Goal: Task Accomplishment & Management: Use online tool/utility

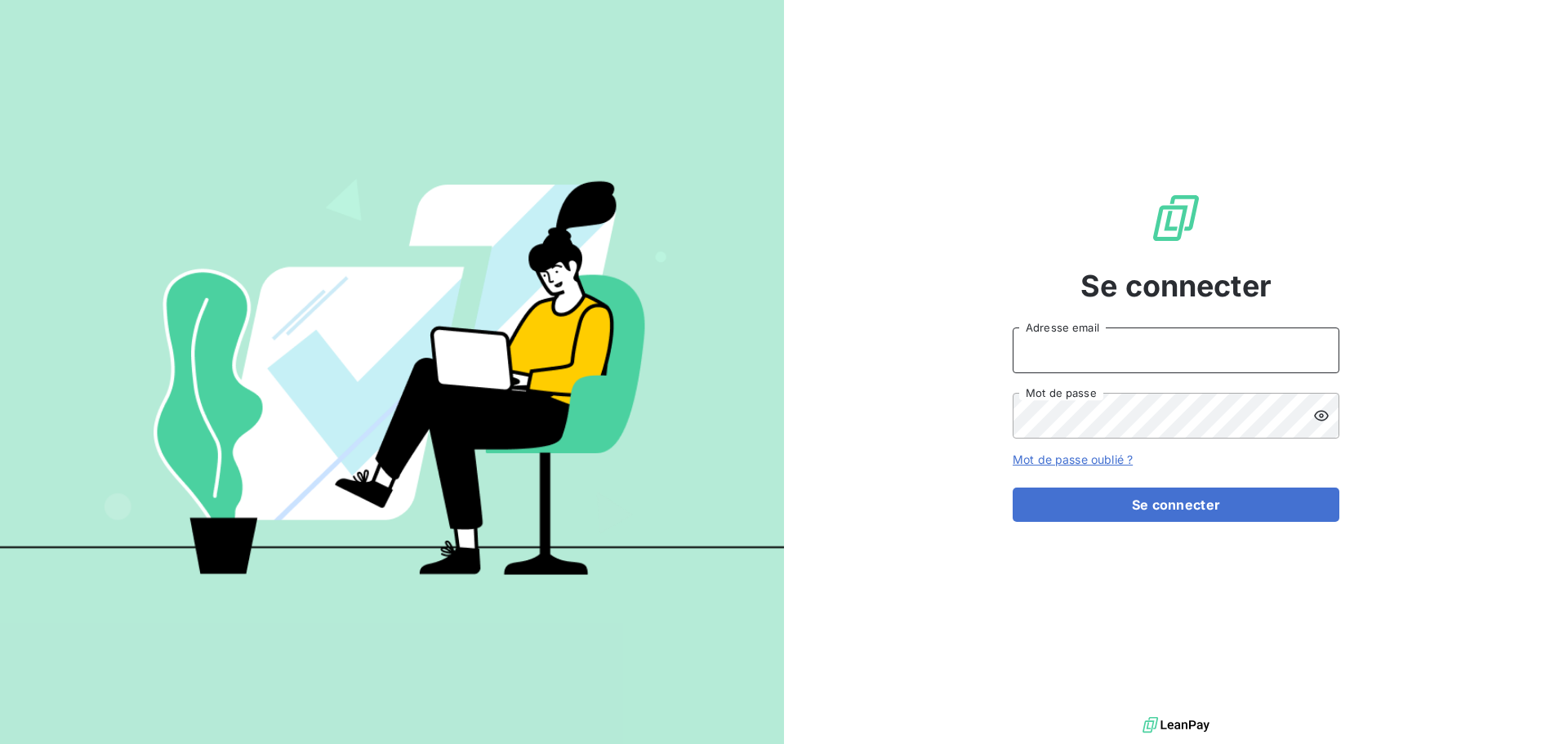
type input "[EMAIL_ADDRESS][DOMAIN_NAME]"
click at [1126, 363] on input "[EMAIL_ADDRESS][DOMAIN_NAME]" at bounding box center [1176, 350] width 326 height 46
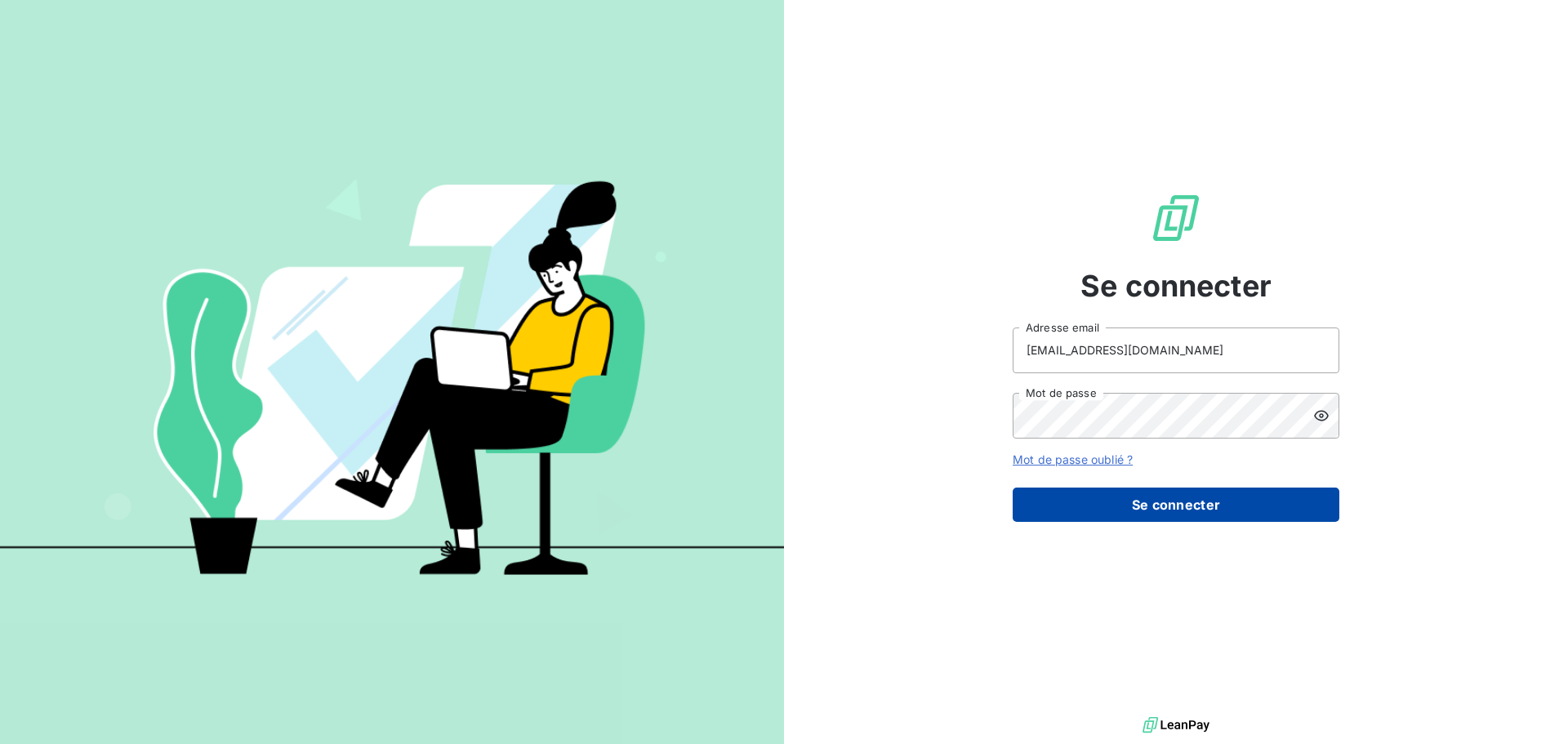
click at [1134, 509] on button "Se connecter" at bounding box center [1176, 504] width 326 height 34
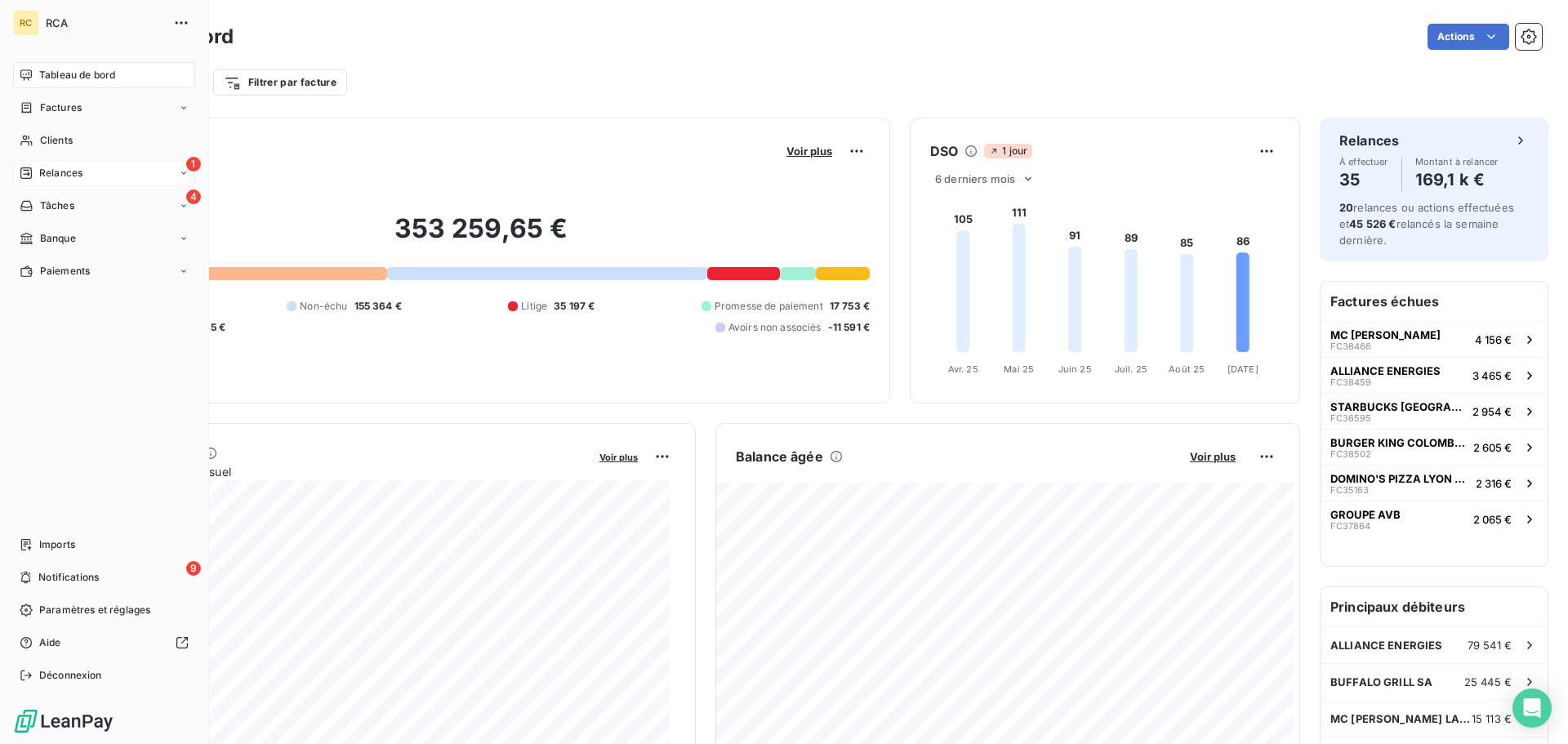
click at [137, 173] on div "1 Relances" at bounding box center [104, 173] width 183 height 26
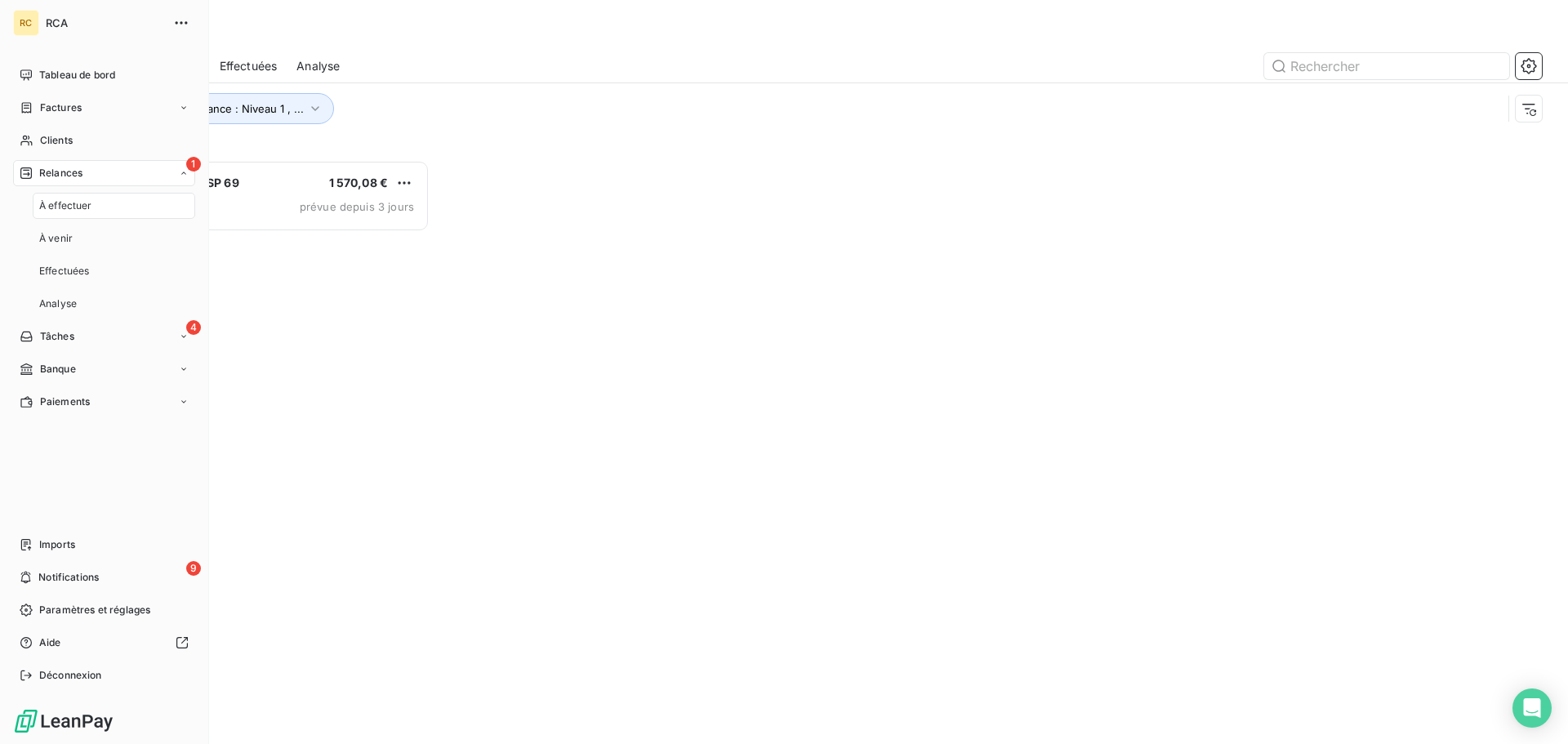
scroll to position [572, 339]
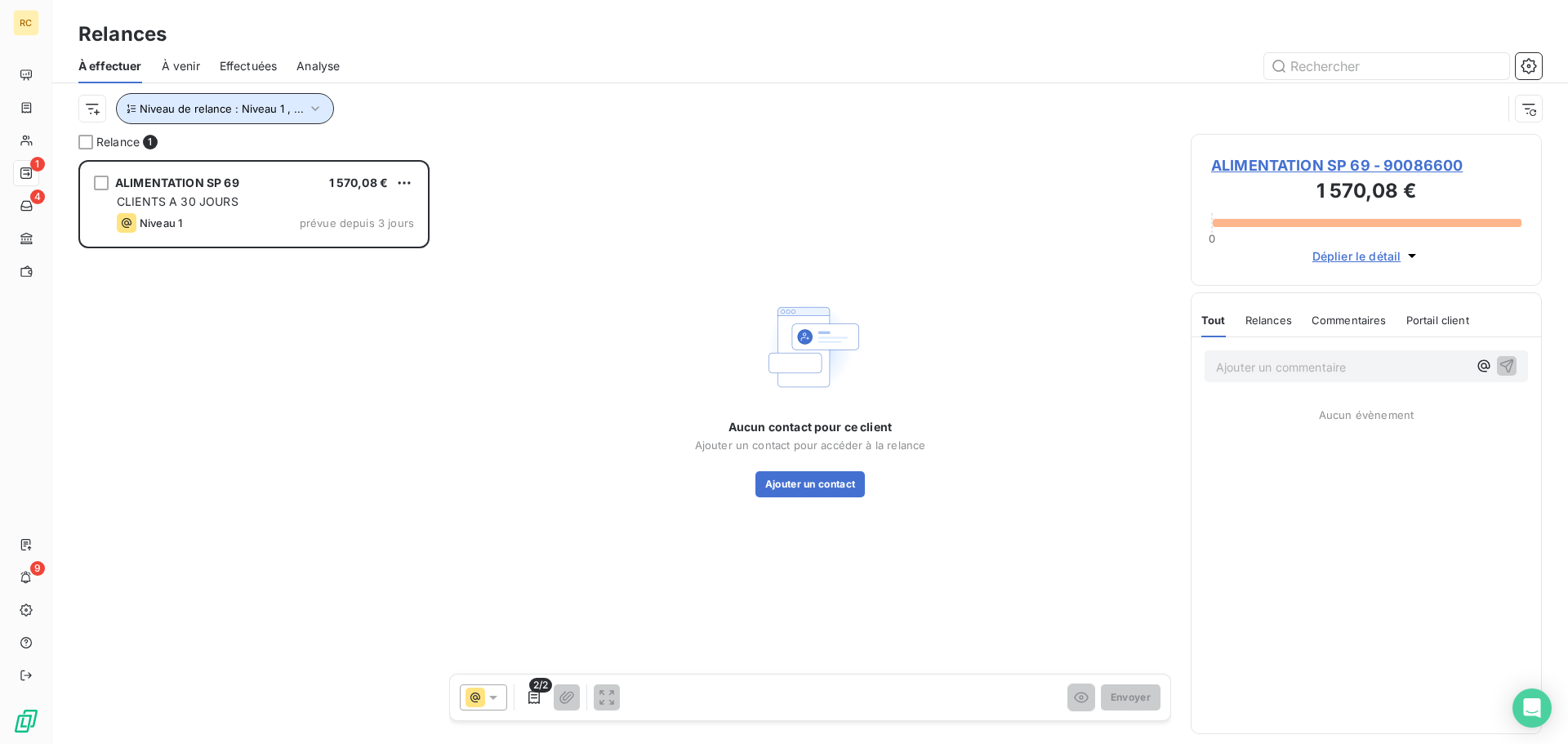
click at [215, 106] on span "Niveau de relance : Niveau 1 , ..." at bounding box center [221, 108] width 164 height 13
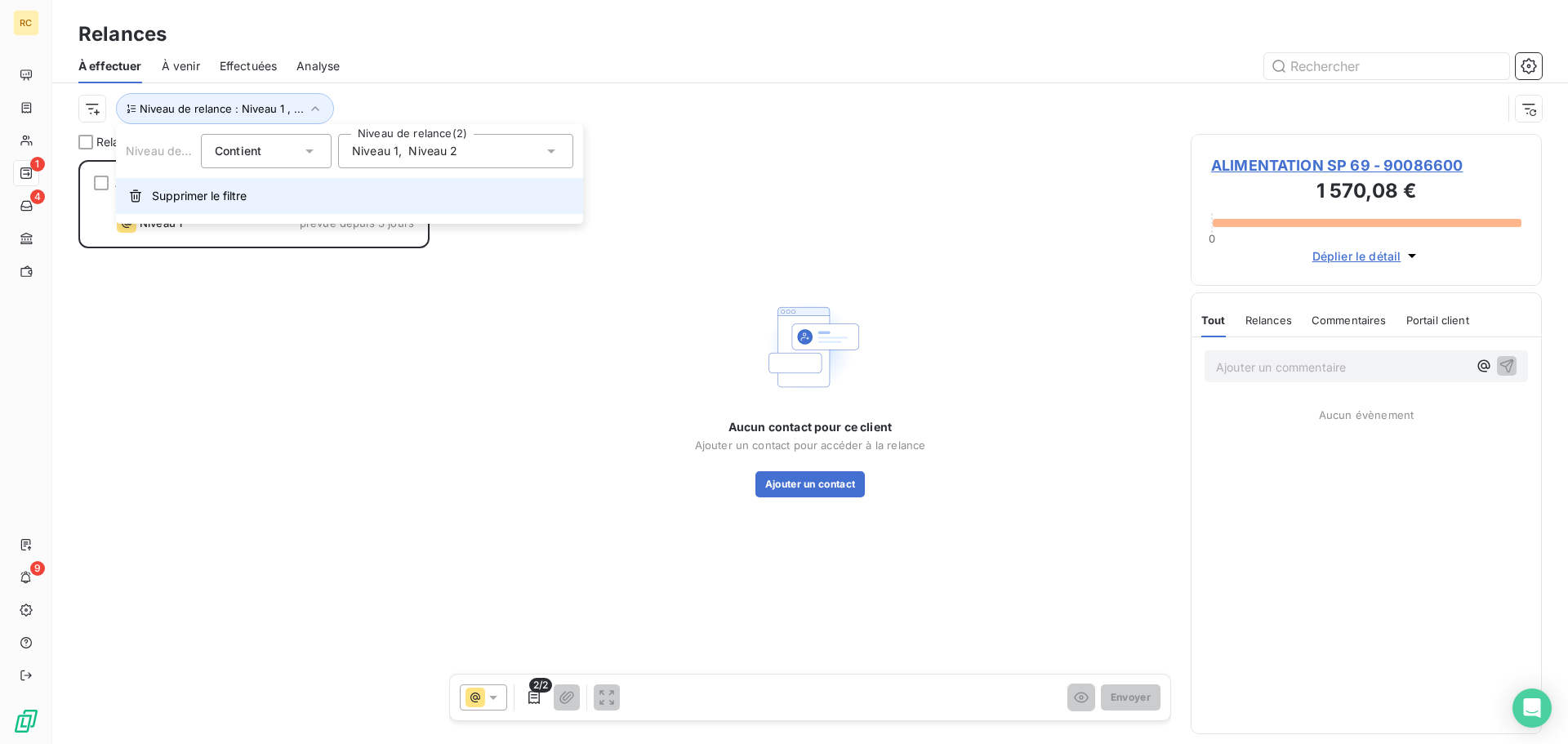
click at [250, 185] on button "Supprimer le filtre" at bounding box center [349, 195] width 467 height 36
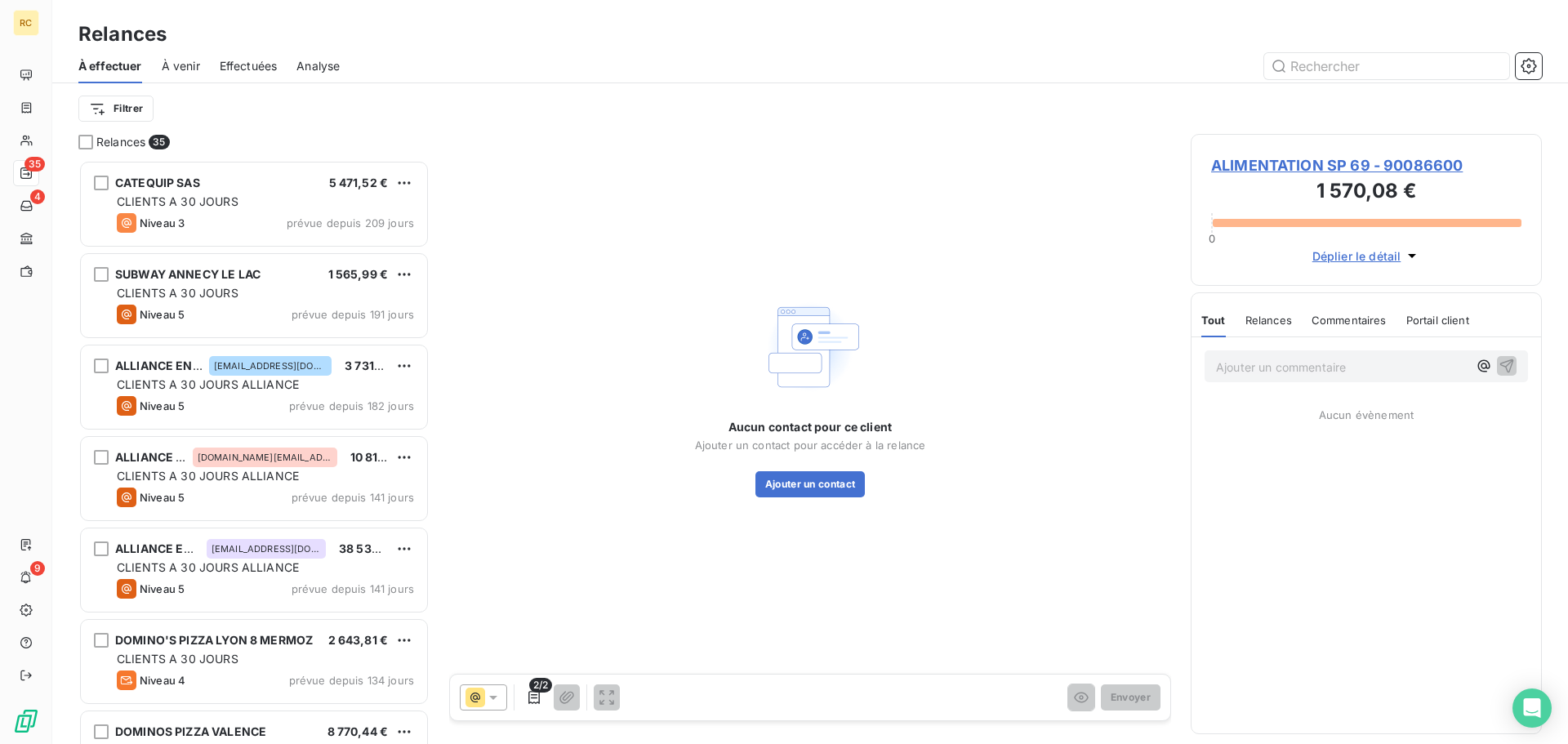
click at [183, 64] on span "À venir" at bounding box center [182, 66] width 39 height 17
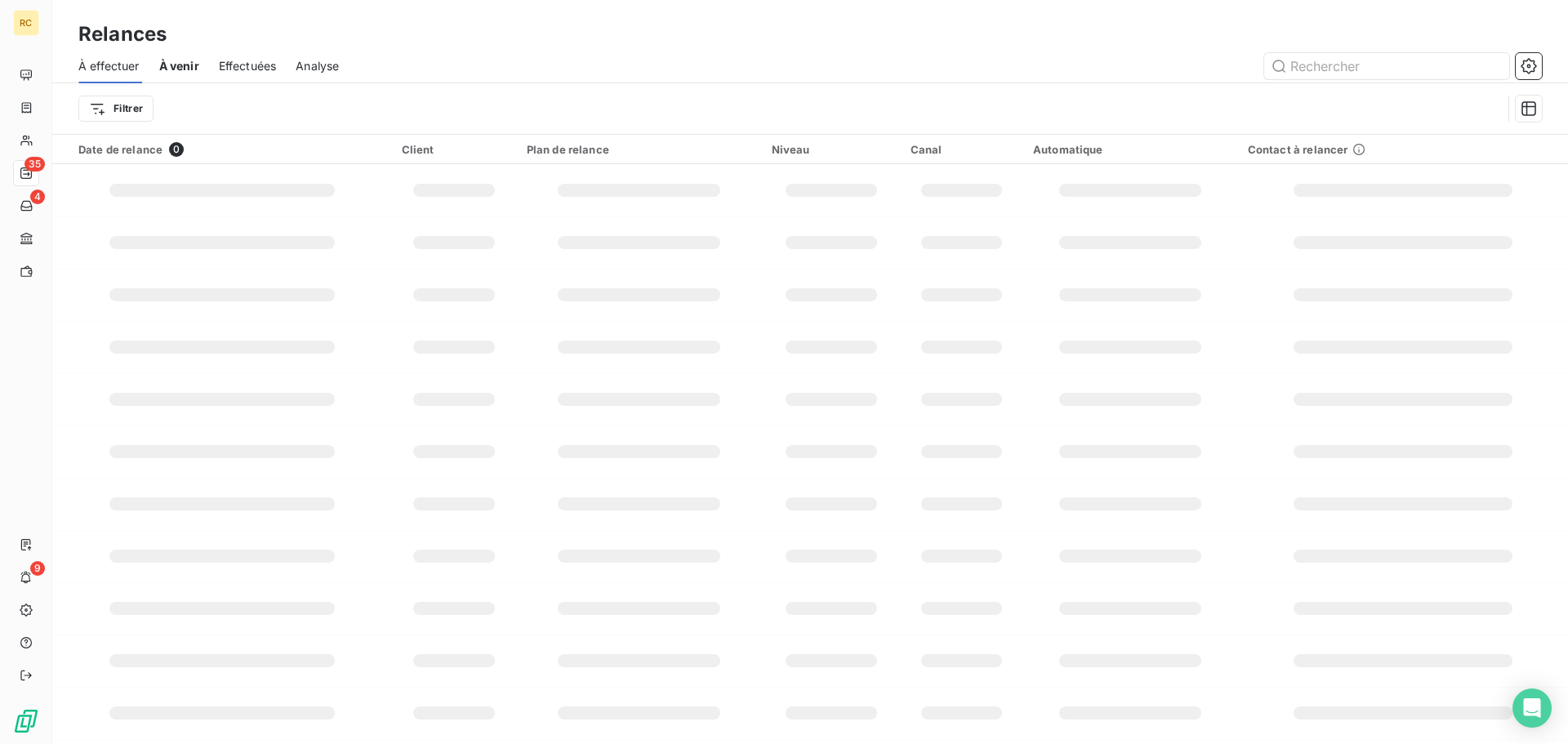
click at [149, 62] on div "À effectuer À venir Effectuées Analyse" at bounding box center [810, 65] width 1516 height 34
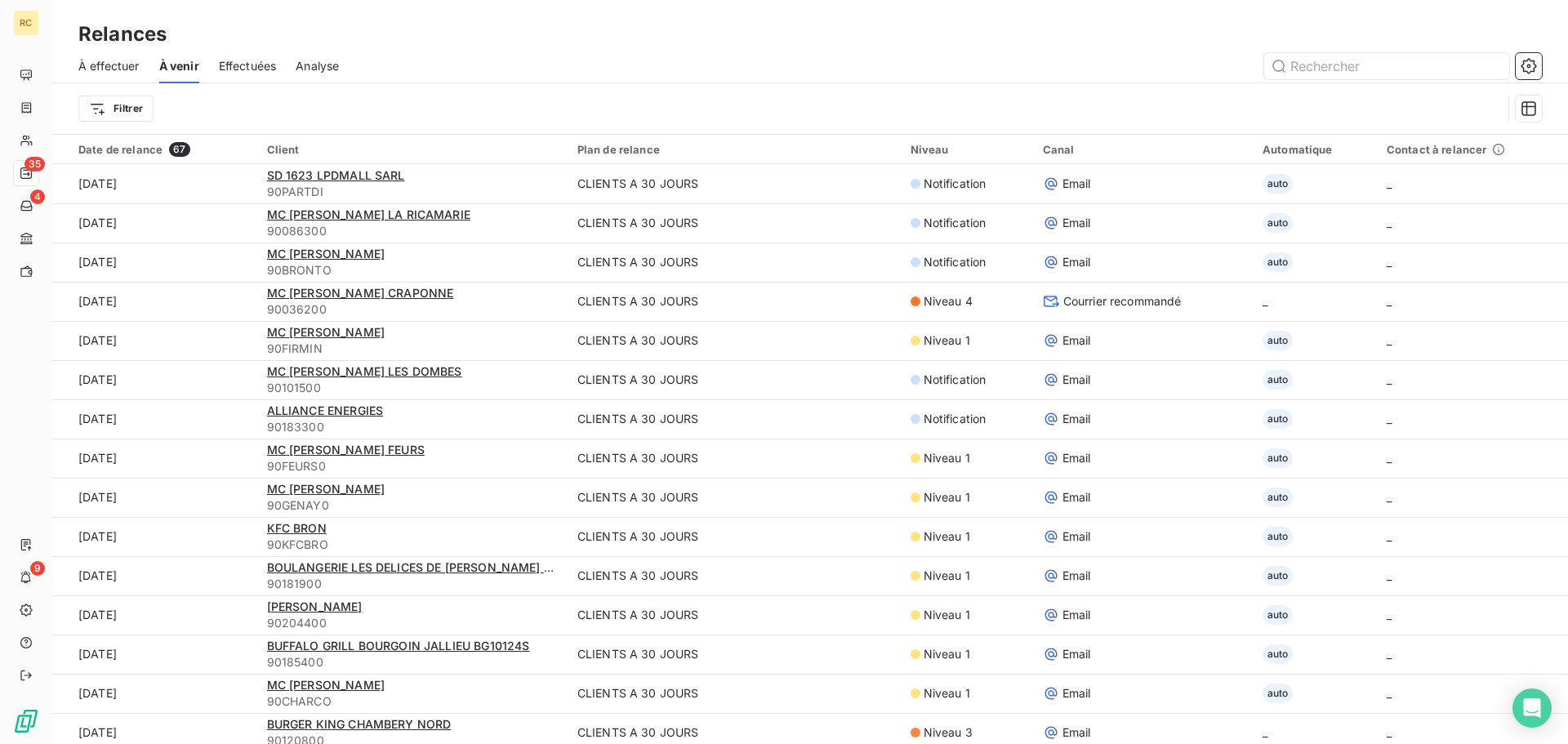
click at [139, 64] on span "À effectuer" at bounding box center [109, 66] width 61 height 17
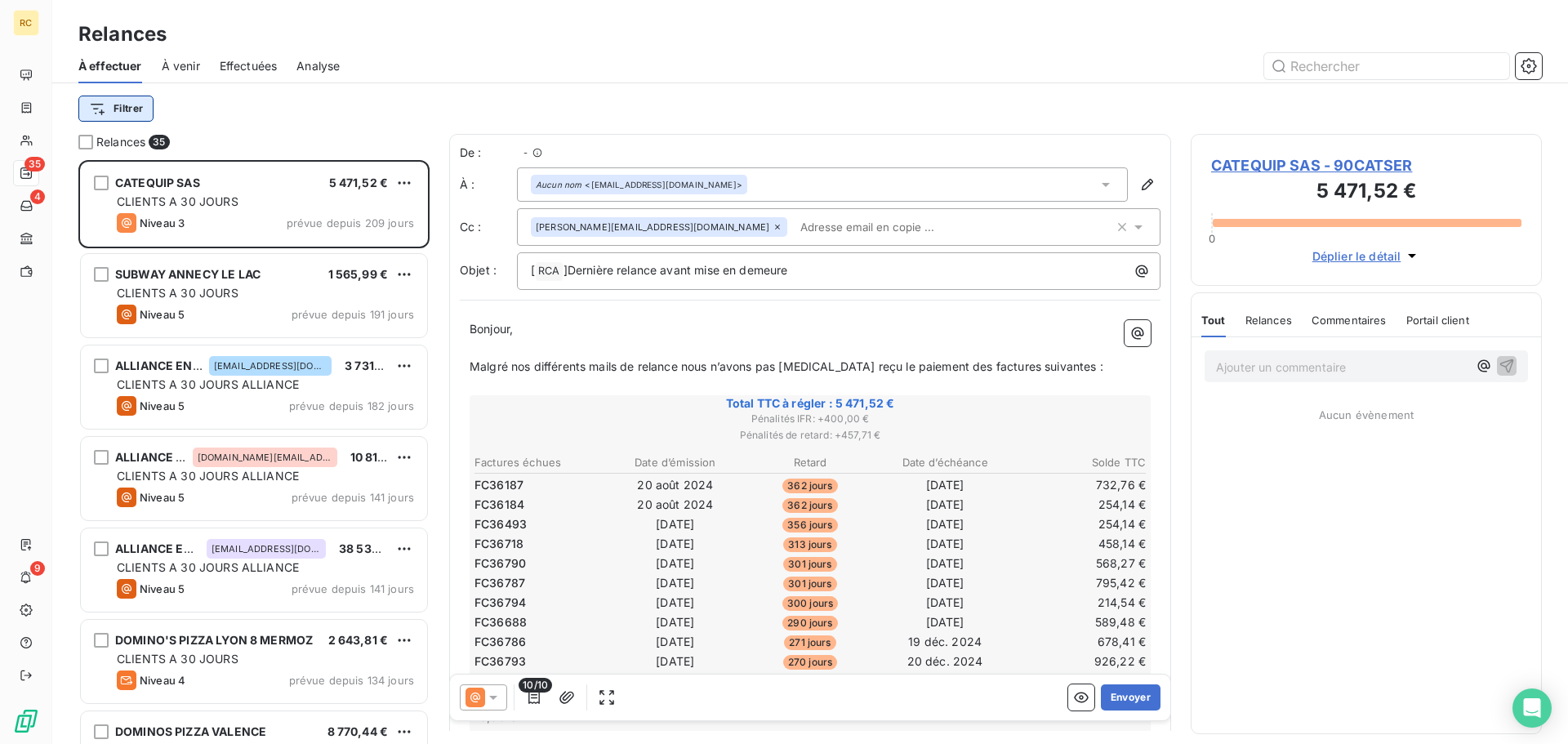
scroll to position [572, 339]
click at [138, 97] on html "RC 35 4 9 Relances À effectuer À venir Effectuées Analyse Filtrer Relances 35 C…" at bounding box center [784, 372] width 1568 height 744
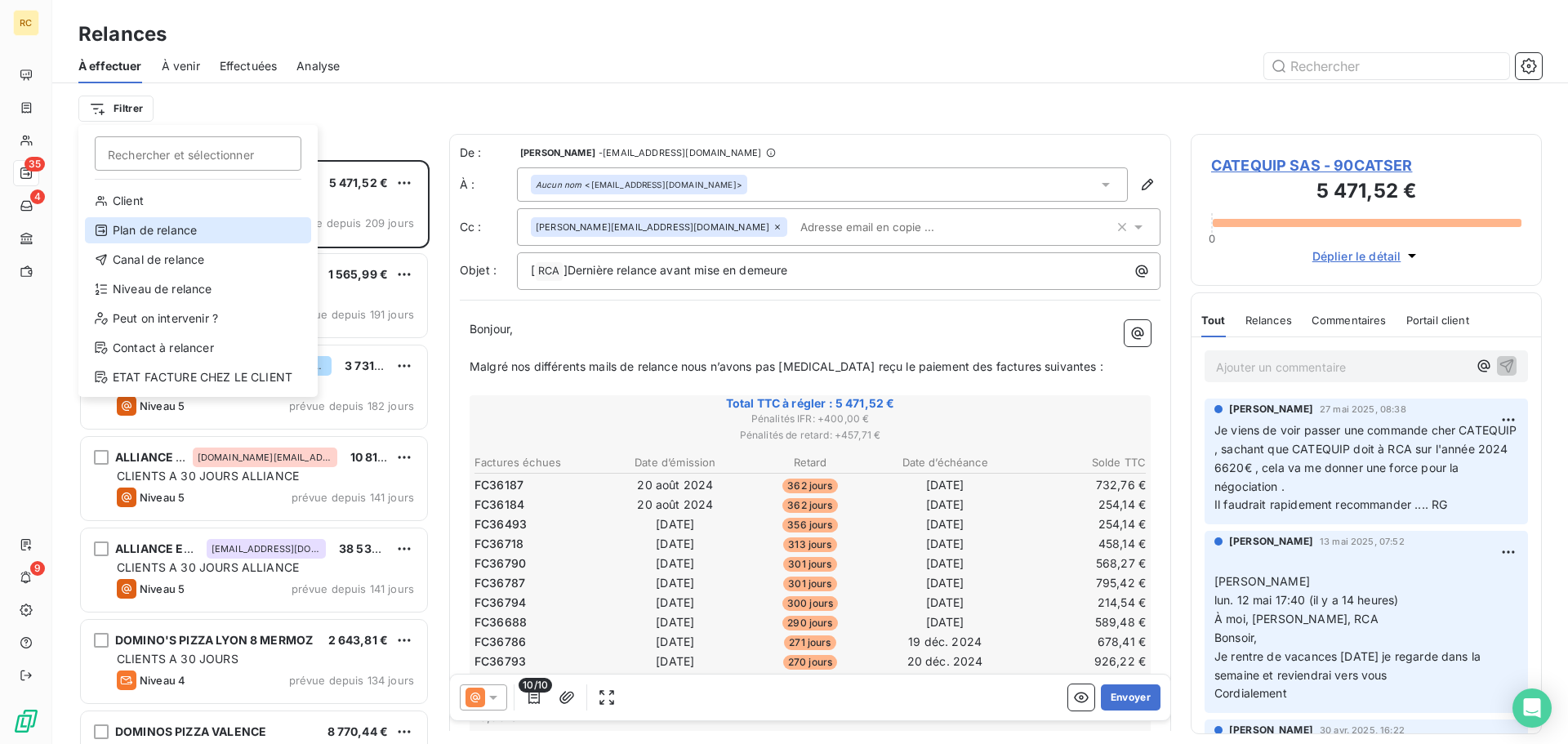
click at [177, 231] on div "Plan de relance" at bounding box center [197, 230] width 226 height 26
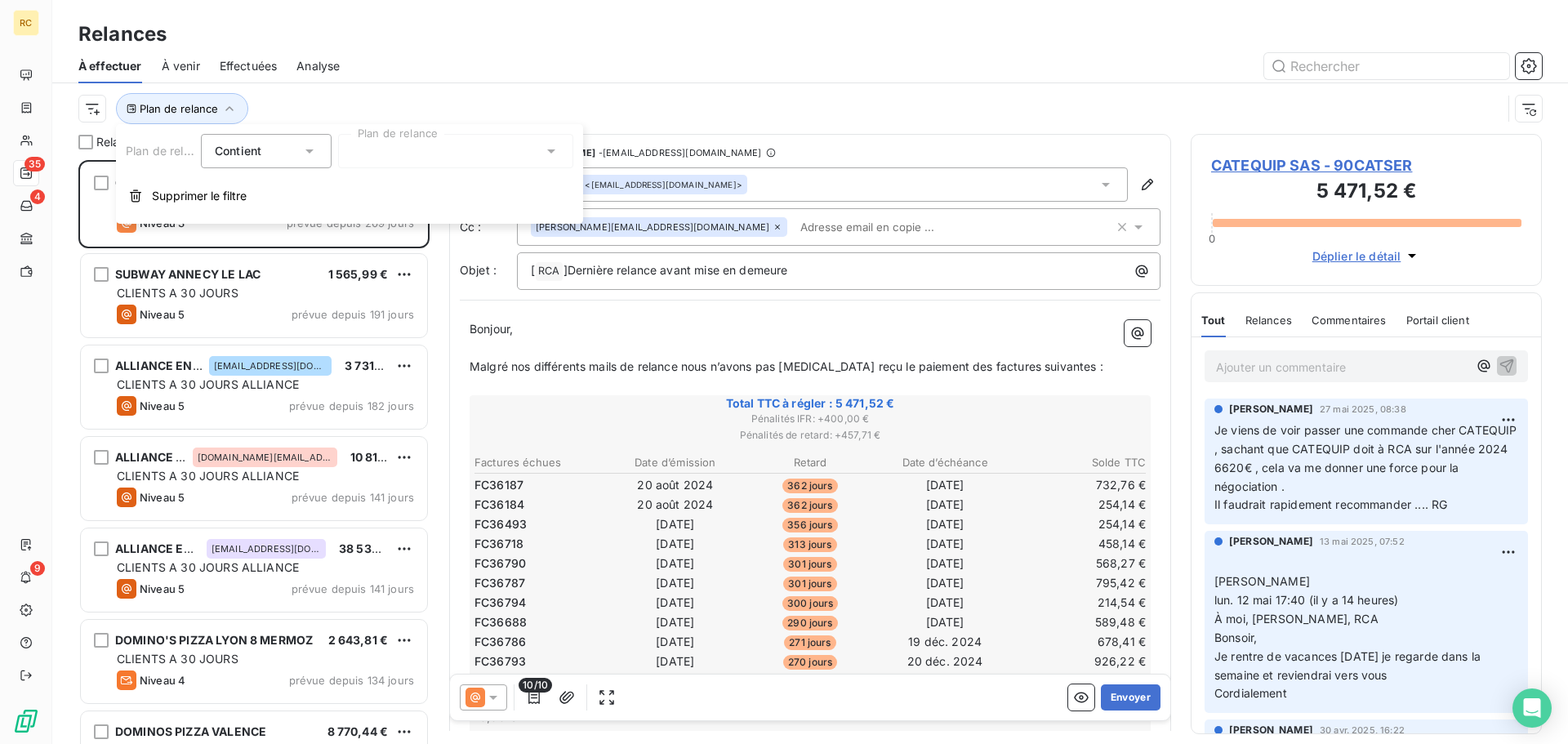
click at [388, 149] on div at bounding box center [455, 151] width 235 height 34
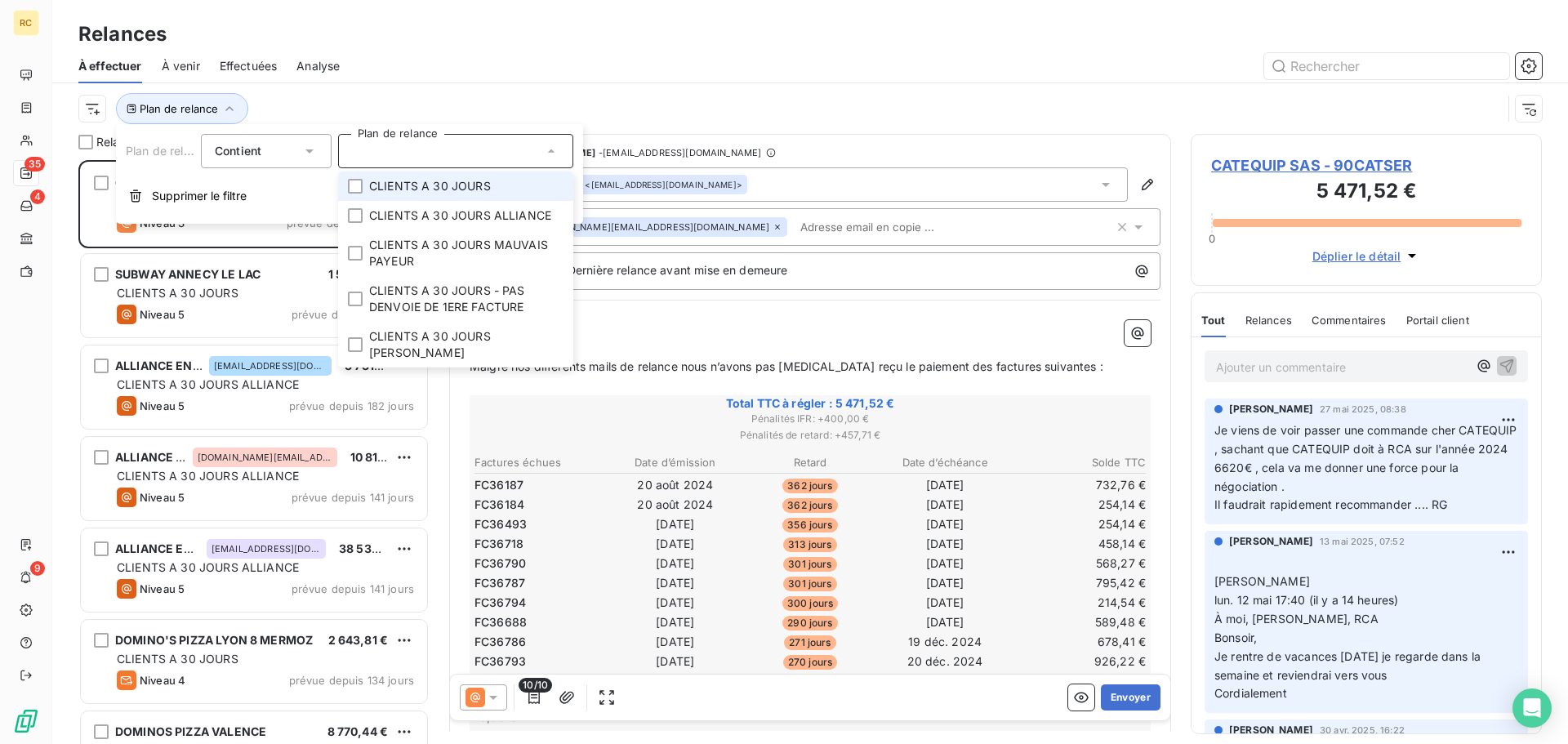
click at [313, 90] on div "Plan de relance" at bounding box center [811, 109] width 1464 height 51
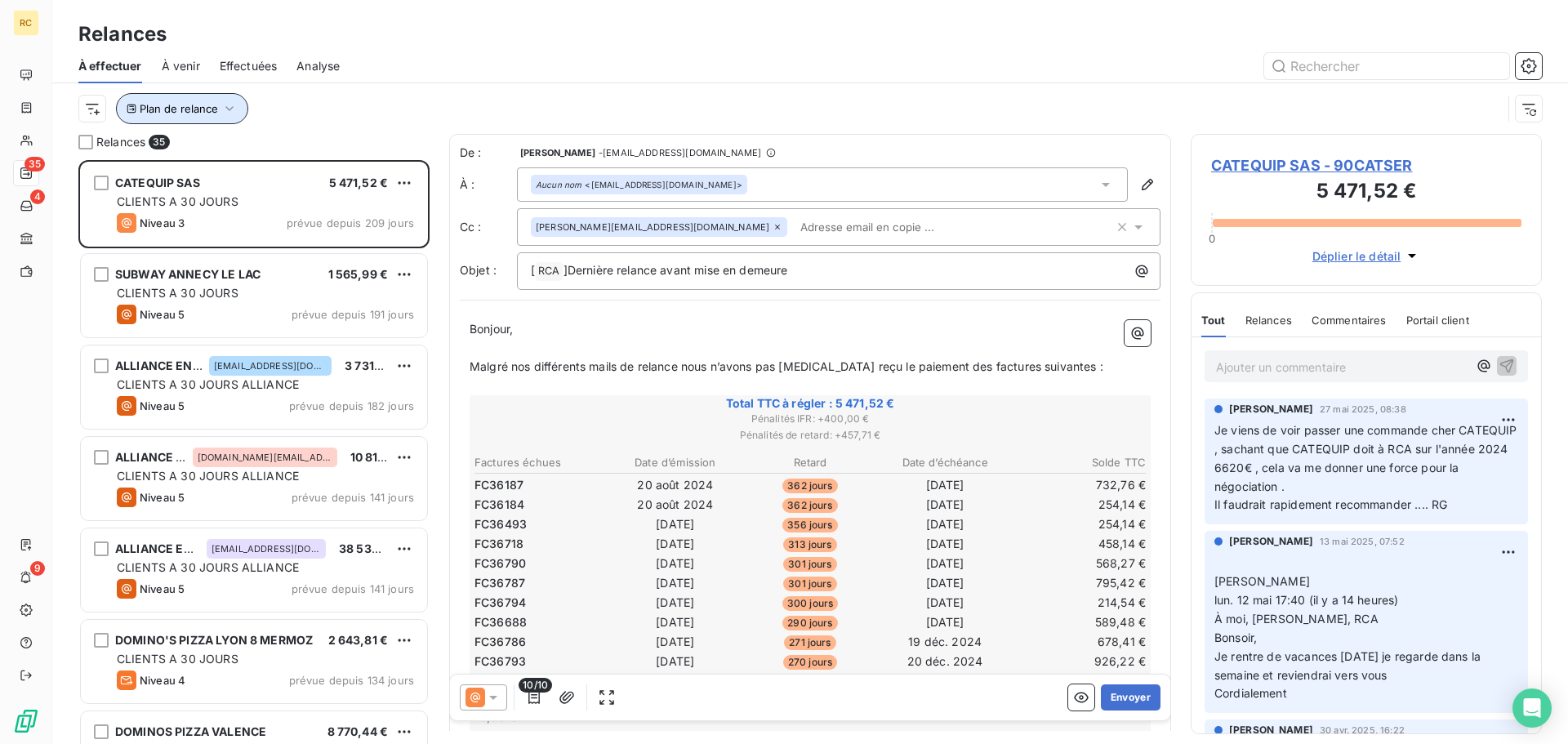
click at [203, 102] on span "Plan de relance" at bounding box center [179, 108] width 79 height 13
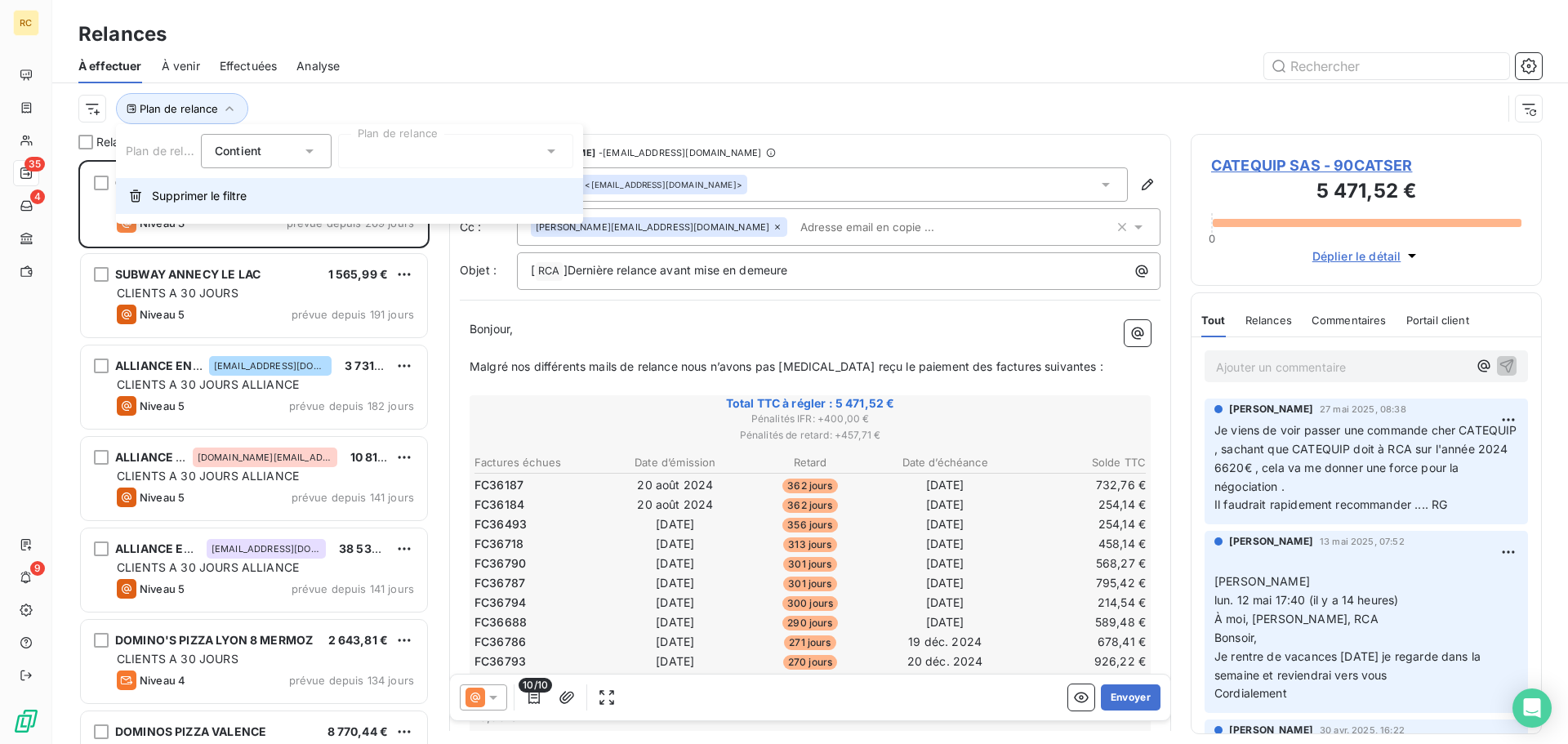
click at [186, 186] on button "Supprimer le filtre" at bounding box center [349, 195] width 467 height 36
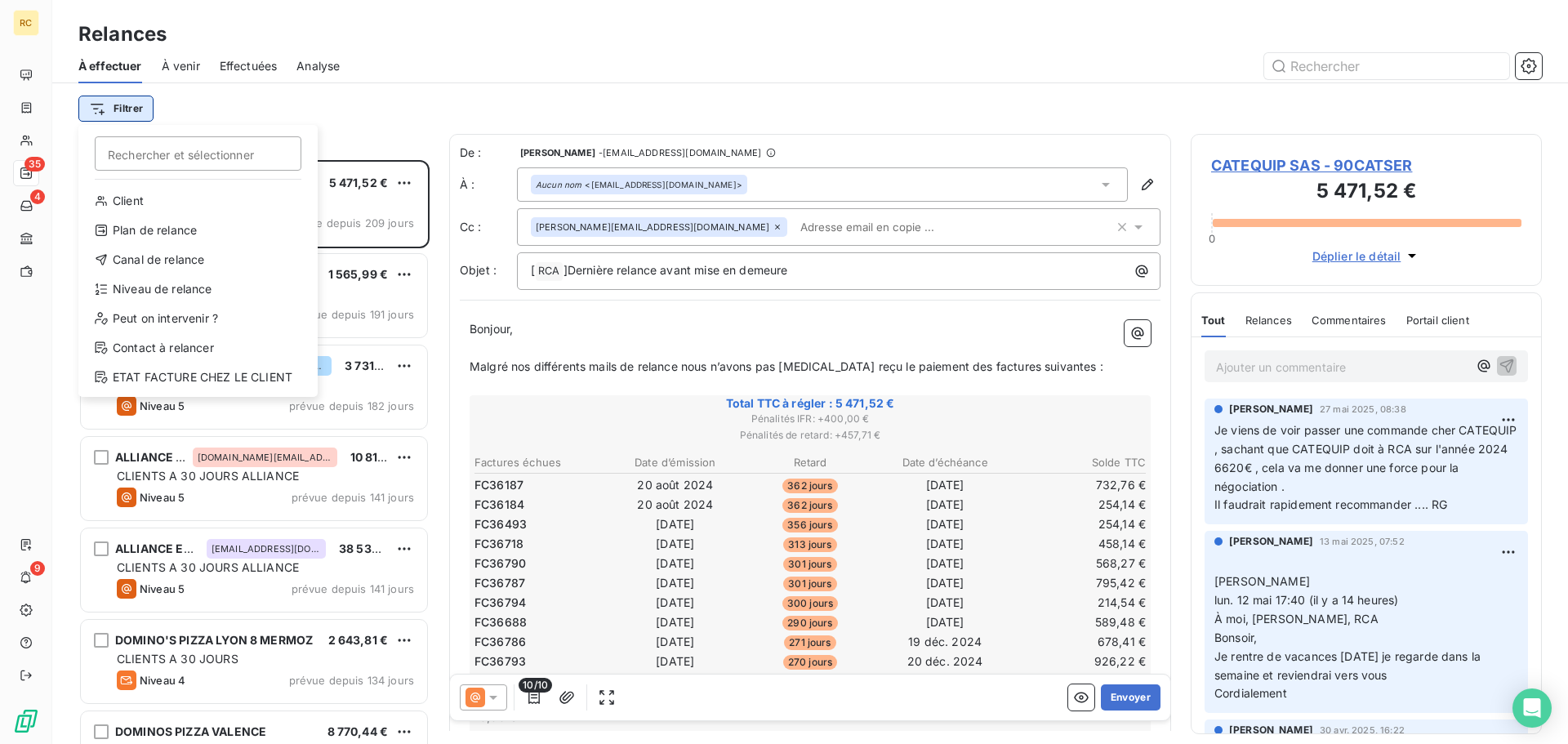
click at [119, 106] on html "RC 35 4 9 Relances À effectuer À venir Effectuées Analyse Filtrer Rechercher et…" at bounding box center [784, 372] width 1568 height 744
click at [162, 281] on div "Niveau de relance" at bounding box center [197, 288] width 226 height 26
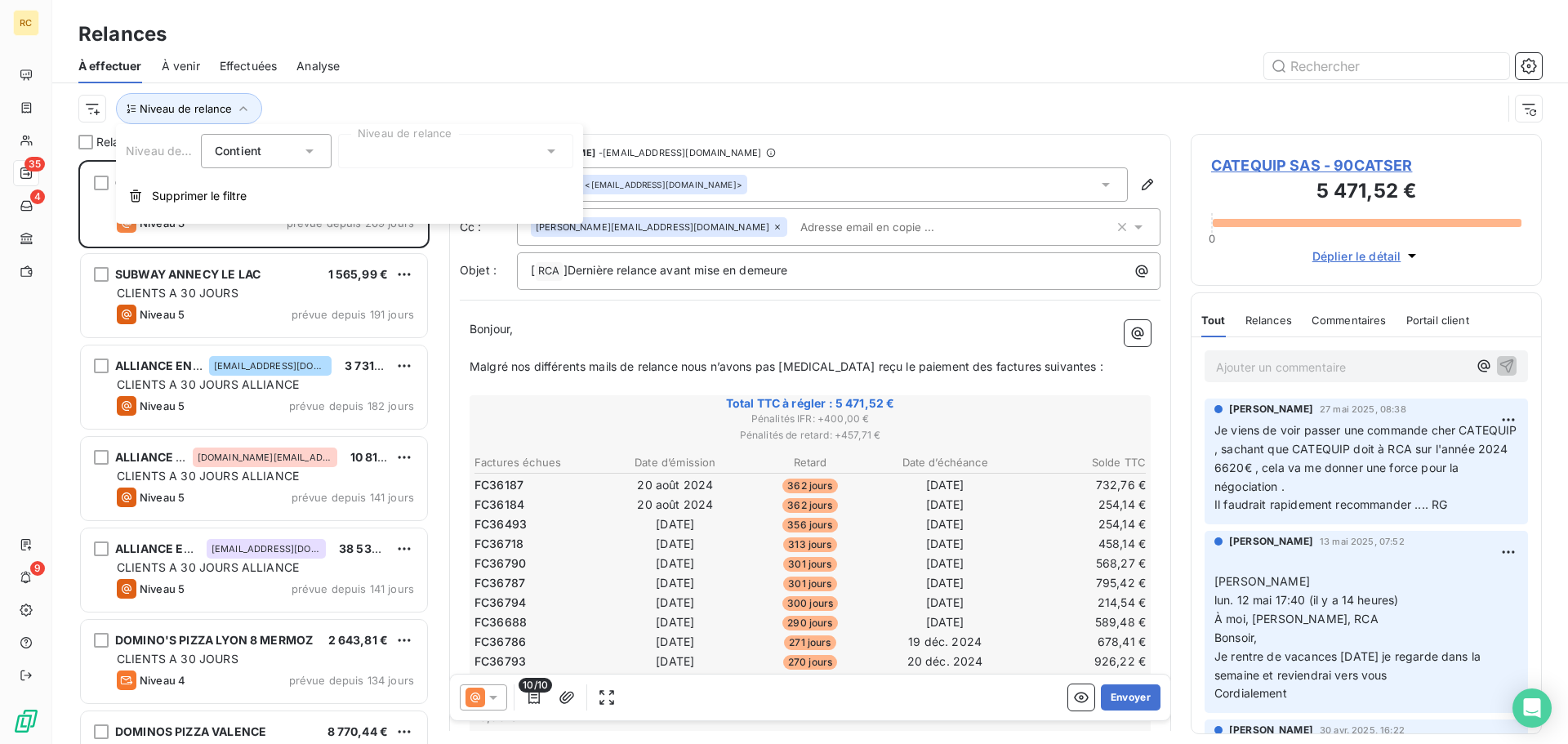
click at [366, 151] on div at bounding box center [455, 151] width 235 height 34
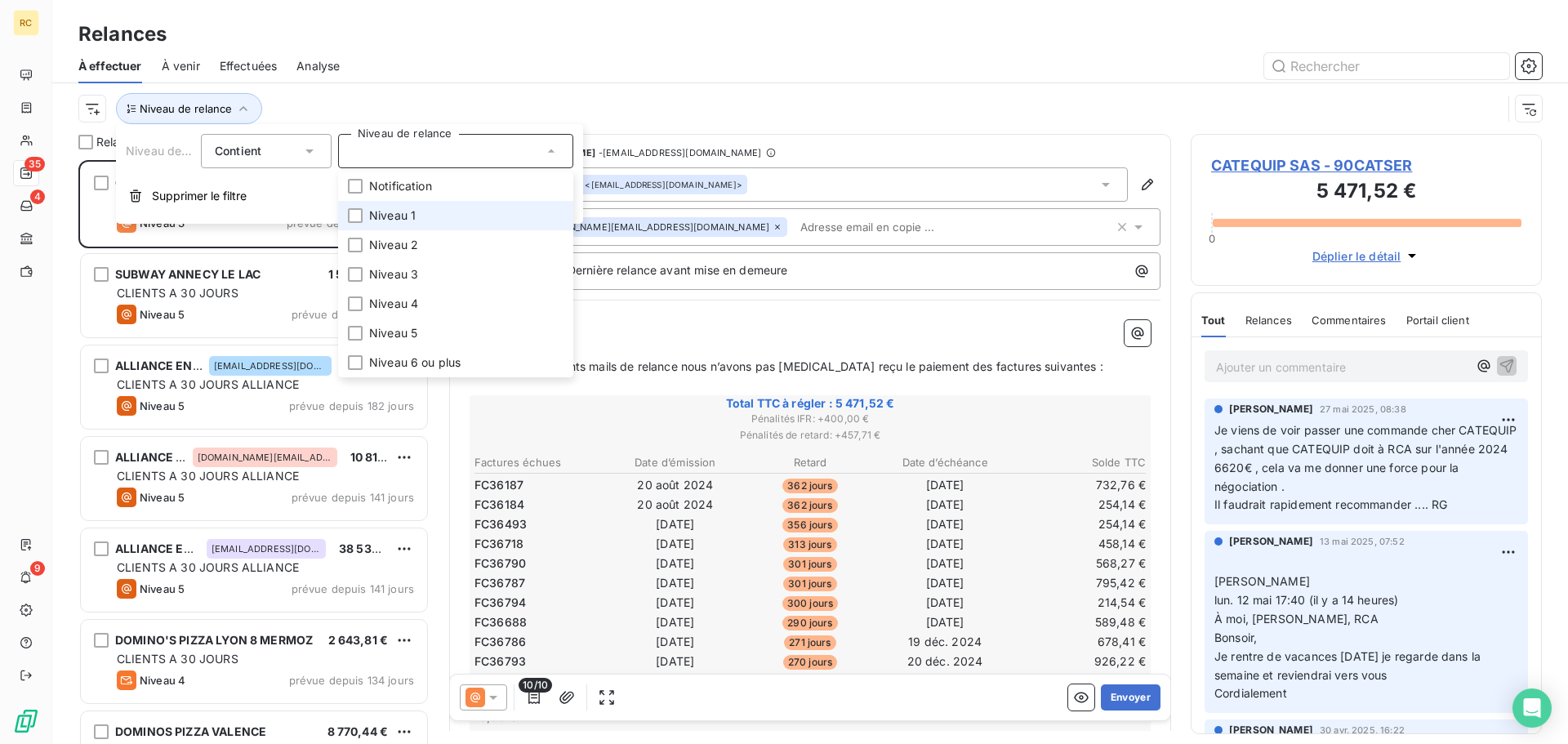
drag, startPoint x: 375, startPoint y: 215, endPoint x: 374, endPoint y: 229, distance: 14.0
click at [374, 215] on span "Niveau 1" at bounding box center [392, 216] width 47 height 17
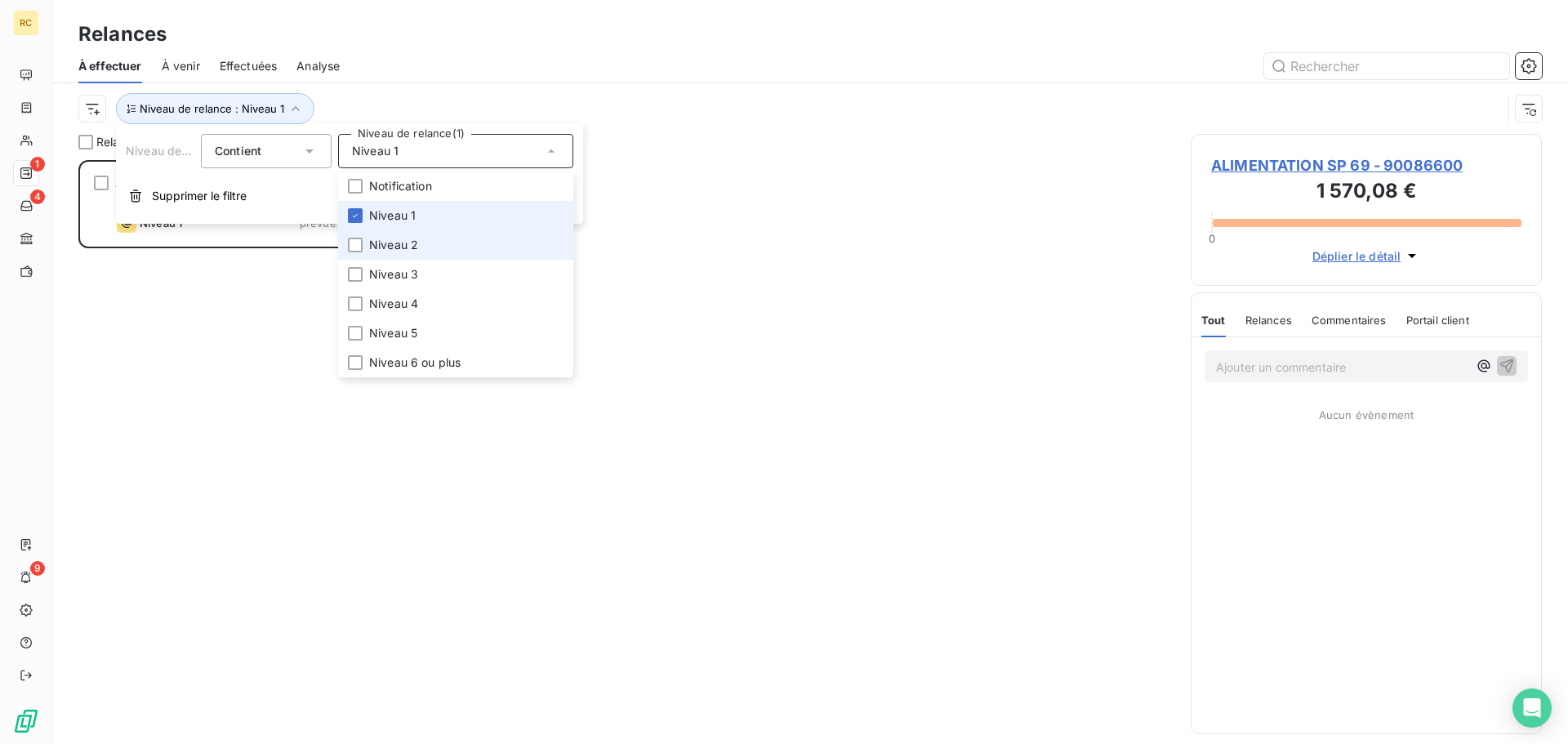
scroll to position [572, 339]
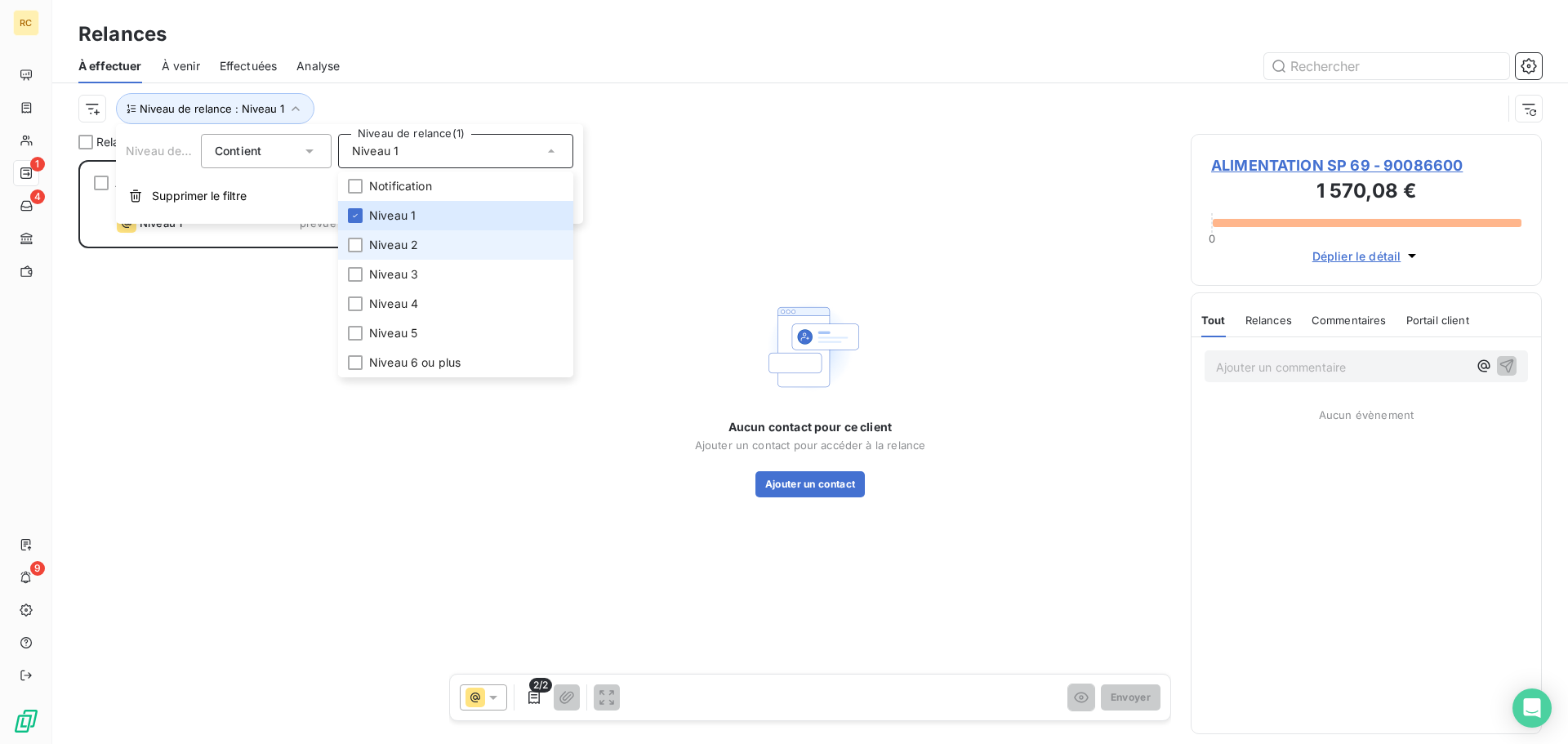
click at [374, 238] on span "Niveau 2" at bounding box center [393, 245] width 49 height 17
click at [383, 270] on span "Niveau 3" at bounding box center [393, 274] width 49 height 17
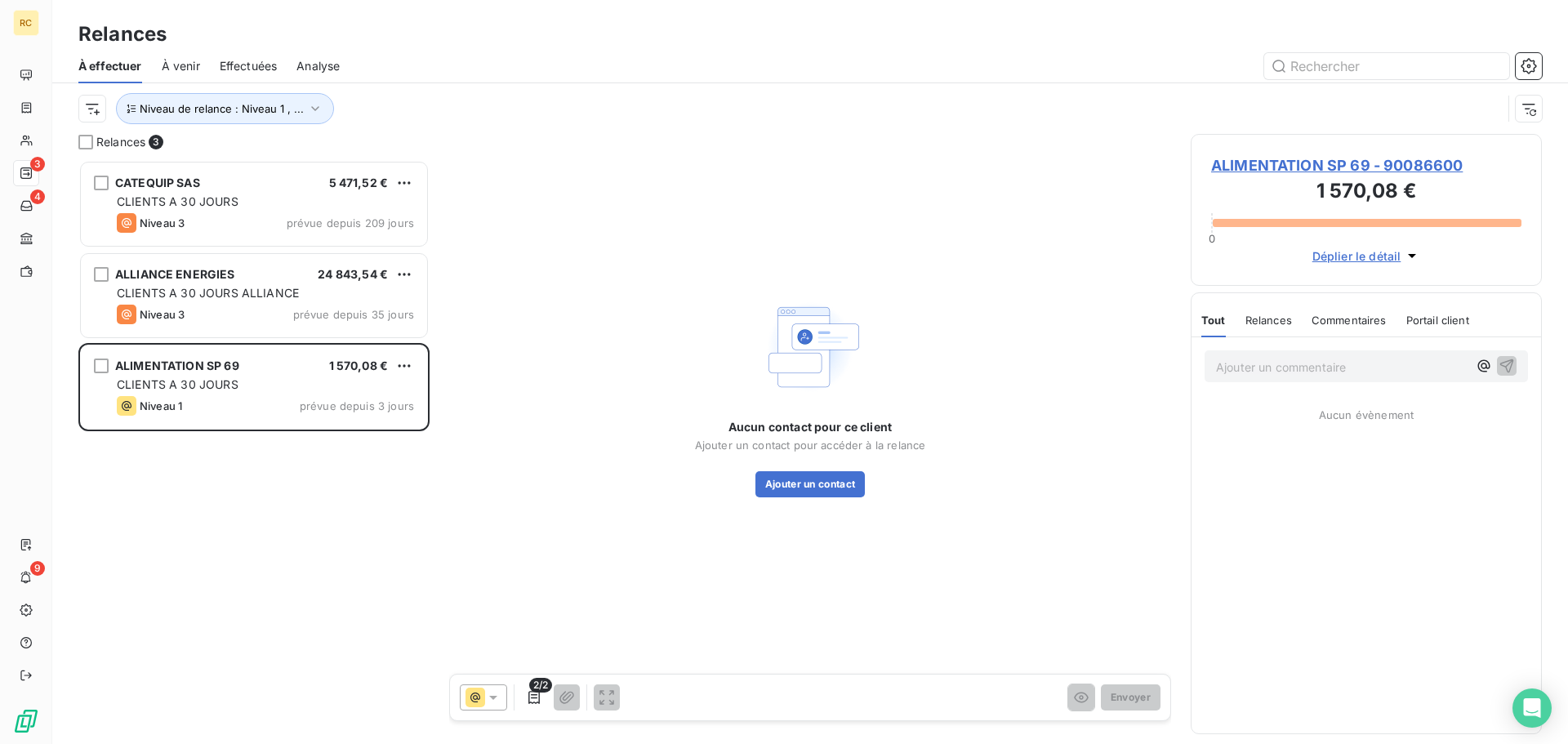
drag, startPoint x: 415, startPoint y: 525, endPoint x: 455, endPoint y: 524, distance: 40.0
click at [420, 525] on div "CATEQUIP SAS 5 471,52 € CLIENTS A 30 JOURS Niveau 3 prévue depuis 209 jours ALL…" at bounding box center [254, 452] width 351 height 584
